Goal: Task Accomplishment & Management: Manage account settings

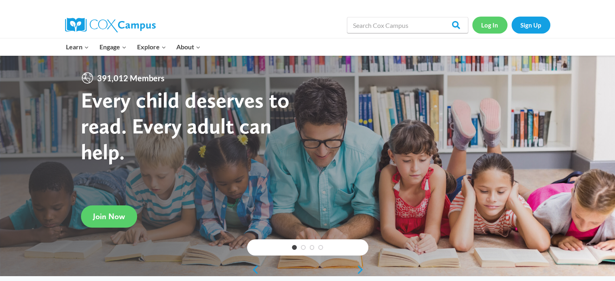
click at [487, 24] on link "Log In" at bounding box center [489, 25] width 35 height 17
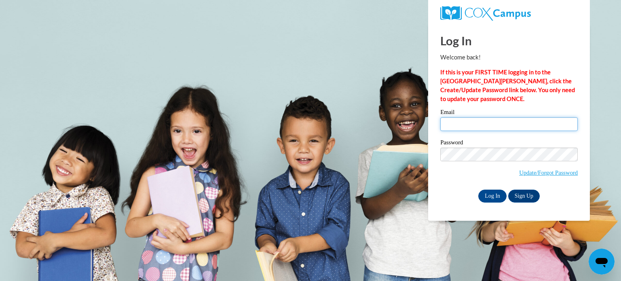
click at [474, 129] on input "Email" at bounding box center [509, 124] width 138 height 14
type input "[EMAIL_ADDRESS][DOMAIN_NAME]"
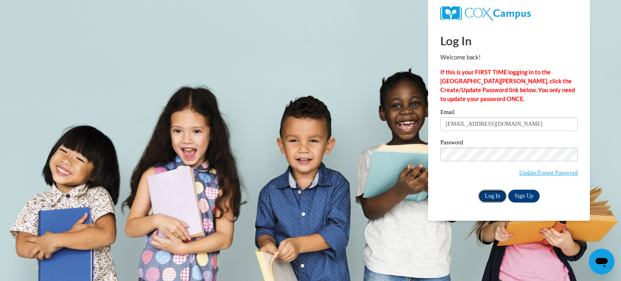
click at [492, 195] on input "Log In" at bounding box center [492, 196] width 28 height 13
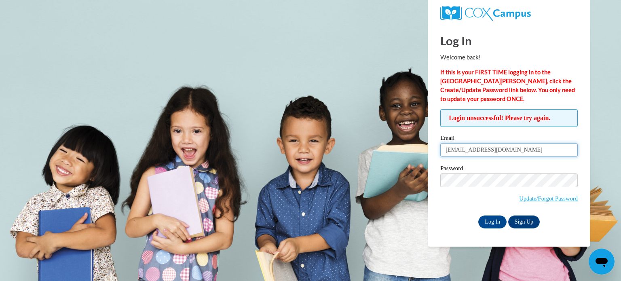
drag, startPoint x: 505, startPoint y: 147, endPoint x: 402, endPoint y: 146, distance: 102.3
click at [404, 147] on body "Log In Welcome back! If this is your FIRST TIME logging in to the [GEOGRAPHIC_D…" at bounding box center [310, 140] width 621 height 281
type input "[EMAIL_ADDRESS][DOMAIN_NAME]"
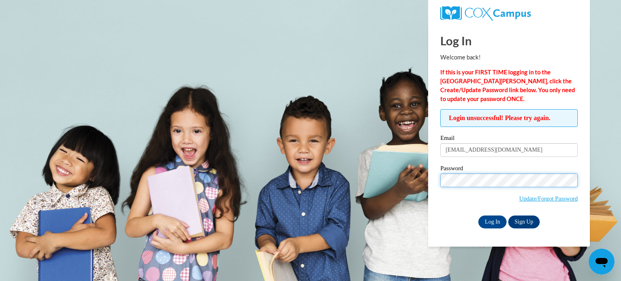
click at [478, 216] on input "Log In" at bounding box center [492, 222] width 28 height 13
